Goal: Information Seeking & Learning: Learn about a topic

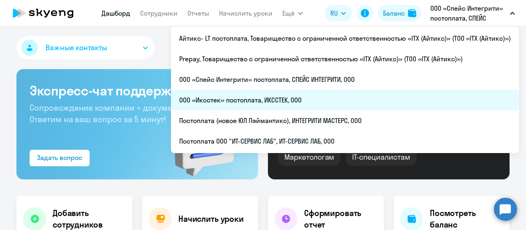
click at [274, 101] on li "ООО «Иксстек» постоплата, ИКССТЕК, ООО" at bounding box center [345, 100] width 348 height 21
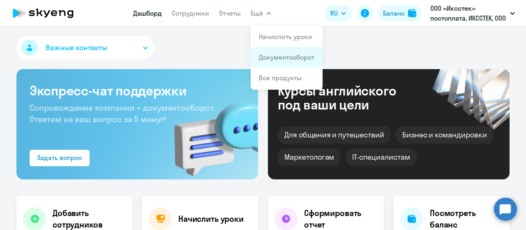
click at [271, 54] on link "Документооборот" at bounding box center [286, 57] width 55 height 8
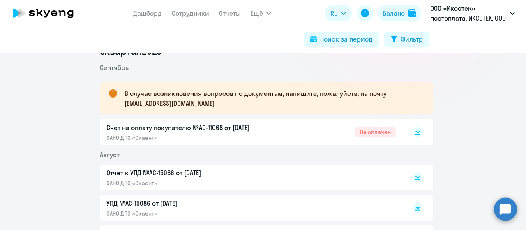
scroll to position [123, 0]
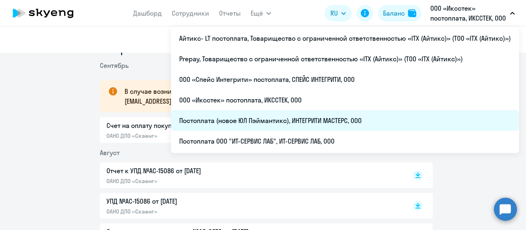
click at [278, 120] on li "Постоплата (новое ЮЛ Пэймантикс), ИНТЕГРИТИ МАСТЕРС, ООО" at bounding box center [345, 120] width 348 height 21
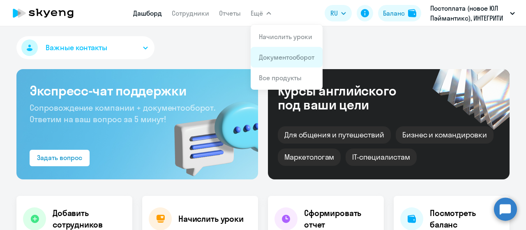
click at [268, 55] on link "Документооборот" at bounding box center [286, 57] width 55 height 8
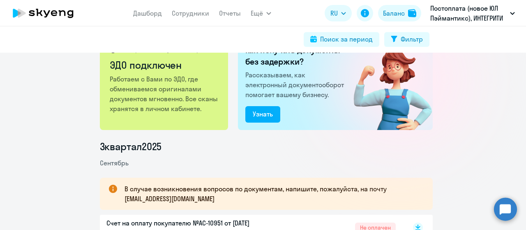
scroll to position [82, 0]
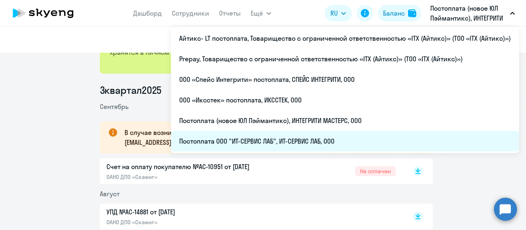
click at [354, 140] on li "Постоплата ООО "ИТ-СЕРВИС ЛАБ", ИТ-СЕРВИС ЛАБ, ООО" at bounding box center [345, 141] width 348 height 21
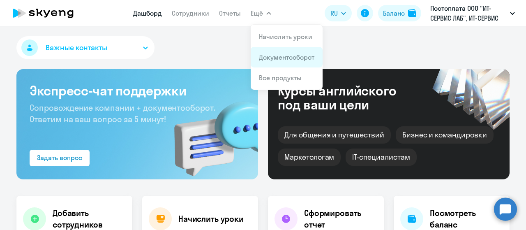
click at [275, 67] on li "Документооборот" at bounding box center [286, 57] width 72 height 21
select select "30"
click at [279, 60] on link "Документооборот" at bounding box center [286, 57] width 55 height 8
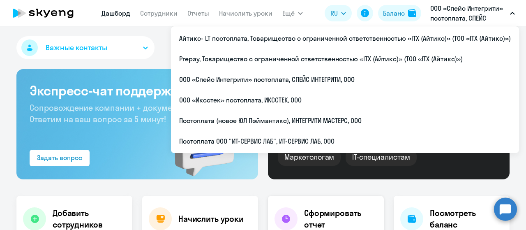
select select "30"
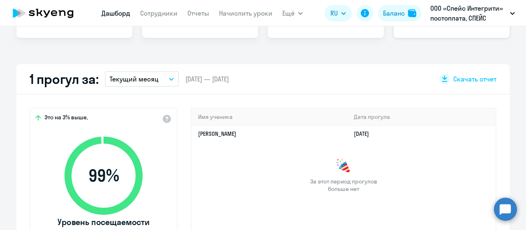
scroll to position [164, 0]
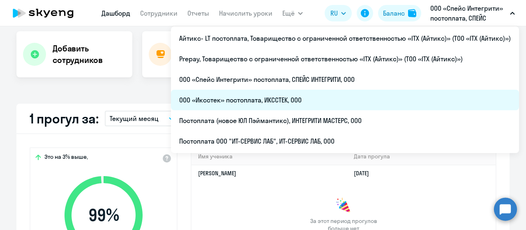
click at [327, 95] on li "ООО «Иксстек» постоплата, ИКССТЕК, ООО" at bounding box center [345, 100] width 348 height 21
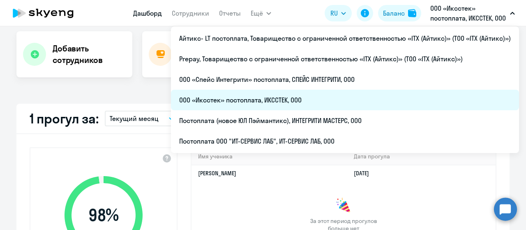
click at [363, 109] on li "ООО «Иксстек» постоплата, ИКССТЕК, ООО" at bounding box center [345, 100] width 348 height 21
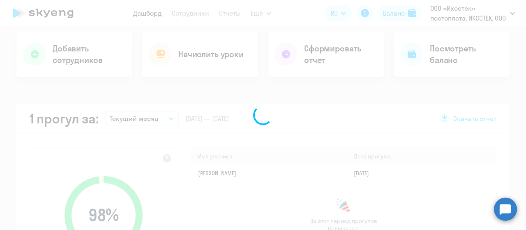
scroll to position [164, 0]
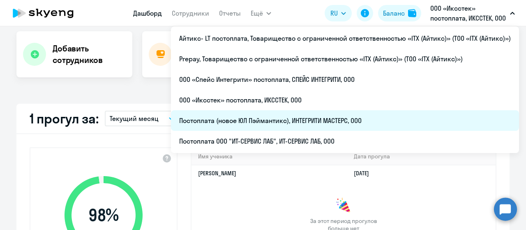
click at [360, 120] on li "Постоплата (новое ЮЛ Пэймантикс), ИНТЕГРИТИ МАСТЕРС, ООО" at bounding box center [345, 120] width 348 height 21
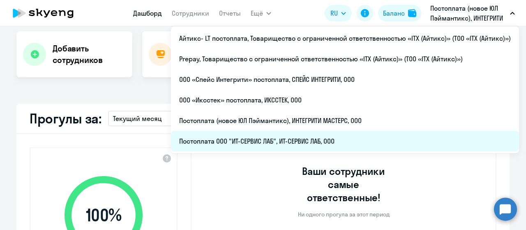
click at [367, 142] on li "Постоплата ООО "ИТ-СЕРВИС ЛАБ", ИТ-СЕРВИС ЛАБ, ООО" at bounding box center [345, 141] width 348 height 21
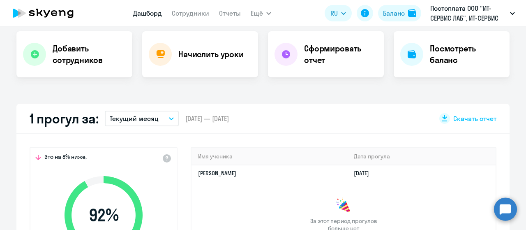
select select "30"
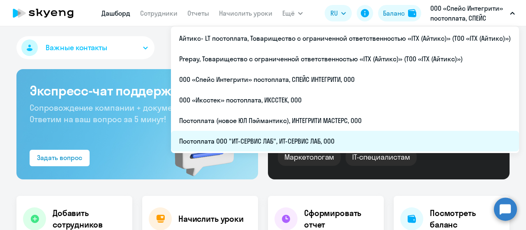
click at [332, 141] on li "Постоплата ООО "ИТ-СЕРВИС ЛАБ", ИТ-СЕРВИС ЛАБ, ООО" at bounding box center [345, 141] width 348 height 21
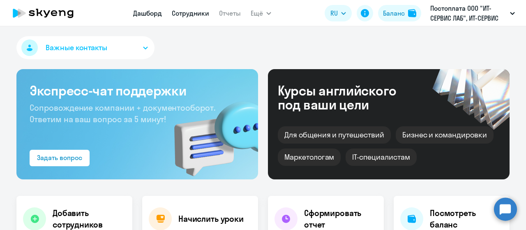
click at [188, 14] on link "Сотрудники" at bounding box center [190, 13] width 37 height 8
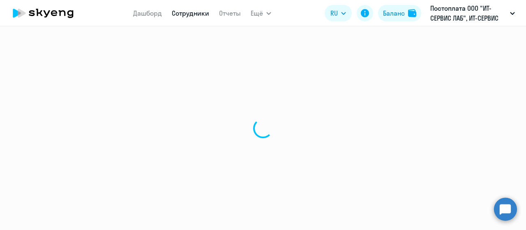
select select "30"
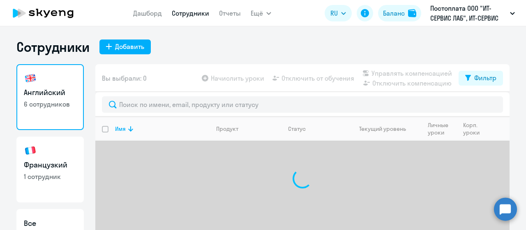
click at [53, 167] on h3 "Французкий" at bounding box center [50, 164] width 53 height 11
select select "30"
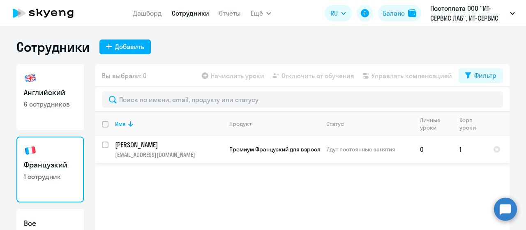
click at [161, 152] on p "insight.vld@gmail.com" at bounding box center [168, 154] width 107 height 7
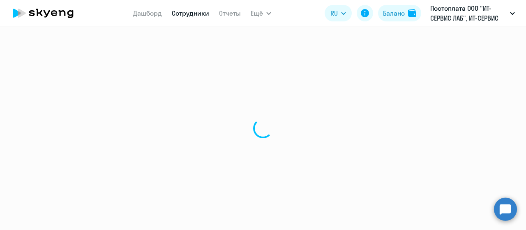
select select "french"
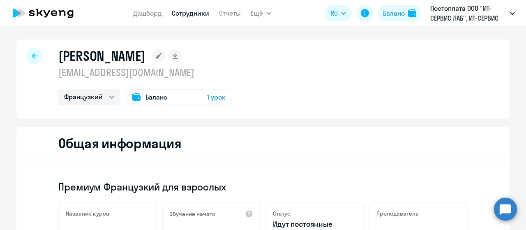
click at [32, 55] on icon at bounding box center [34, 55] width 5 height 5
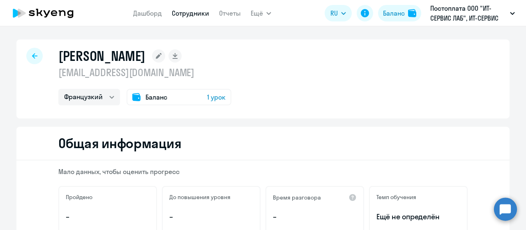
click at [32, 56] on icon at bounding box center [34, 55] width 5 height 5
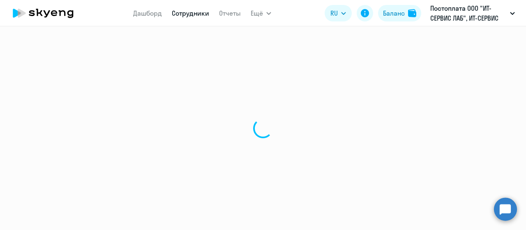
select select "30"
